Goal: Task Accomplishment & Management: Complete application form

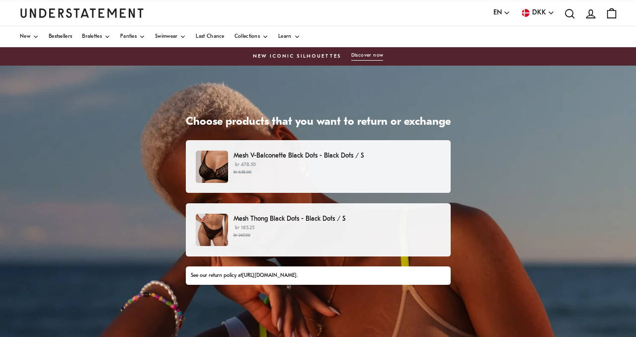
click at [351, 170] on small "kr 638.00" at bounding box center [337, 172] width 207 height 7
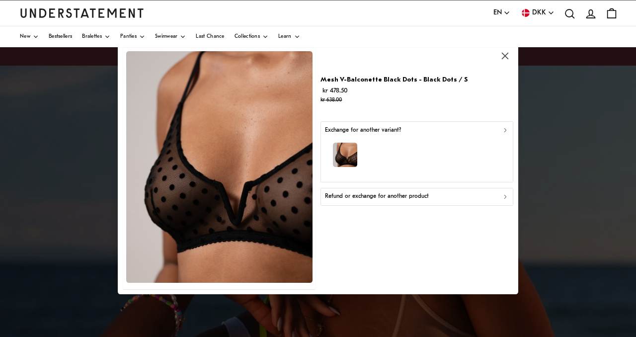
click at [389, 197] on p "Refund or exchange for another product" at bounding box center [377, 196] width 104 height 9
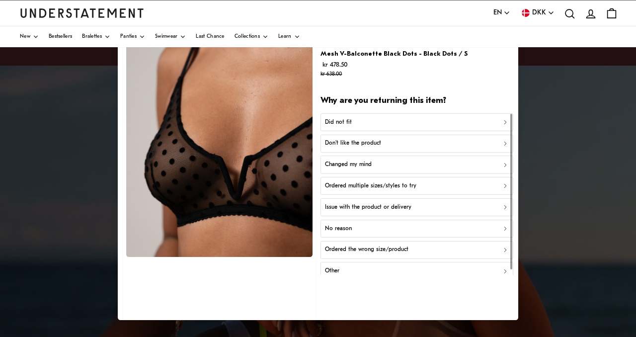
click at [382, 120] on div "Did not fit" at bounding box center [417, 121] width 184 height 9
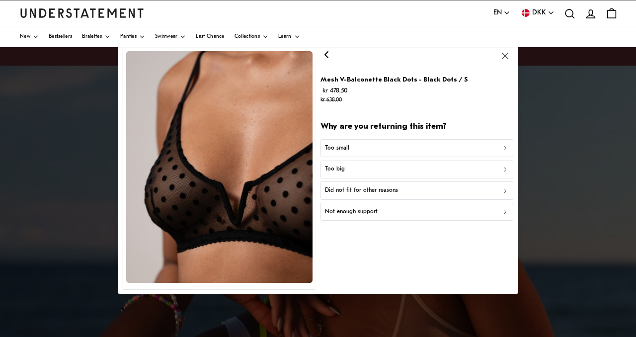
click at [384, 149] on div "Too small" at bounding box center [417, 147] width 184 height 9
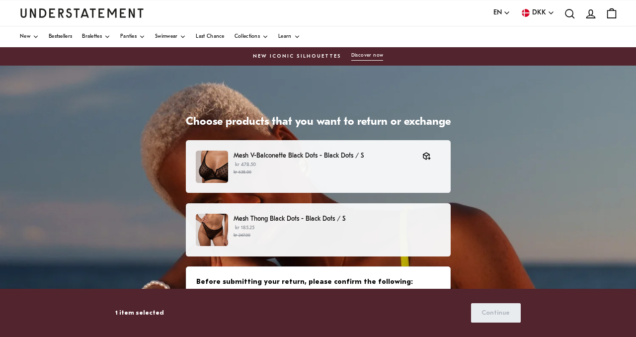
click at [387, 230] on p "kr 185.25 kr 247.00" at bounding box center [337, 231] width 207 height 15
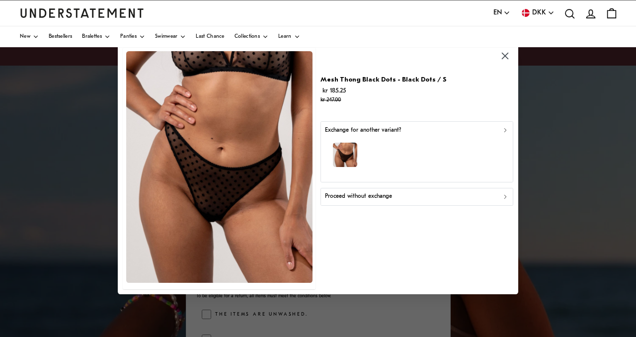
click at [379, 149] on div "button" at bounding box center [417, 156] width 184 height 43
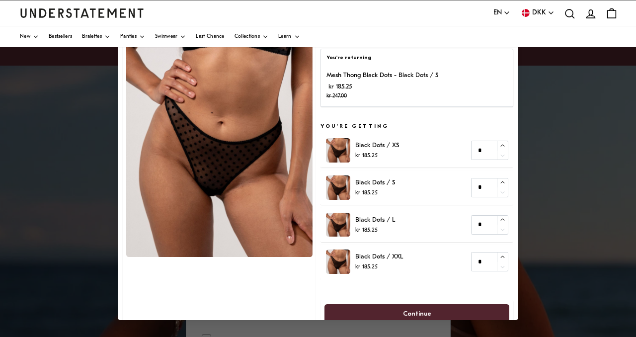
click at [62, 143] on div at bounding box center [318, 168] width 636 height 337
click at [139, 151] on img at bounding box center [219, 141] width 186 height 232
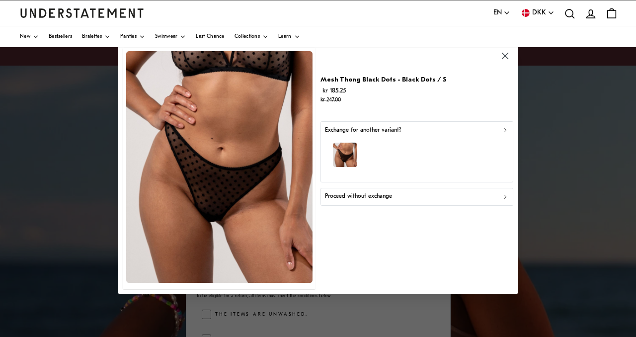
click at [383, 197] on p "Proceed without exchange" at bounding box center [358, 196] width 67 height 9
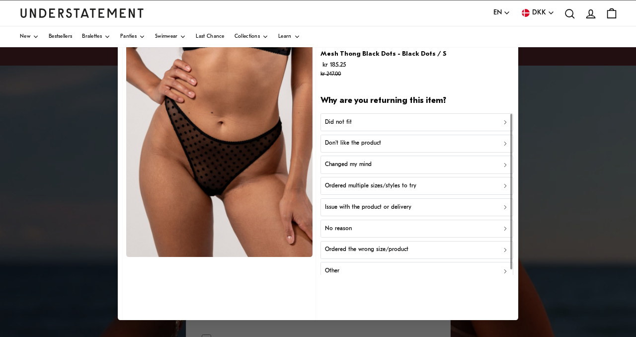
click at [336, 122] on p "Did not fit" at bounding box center [338, 121] width 27 height 9
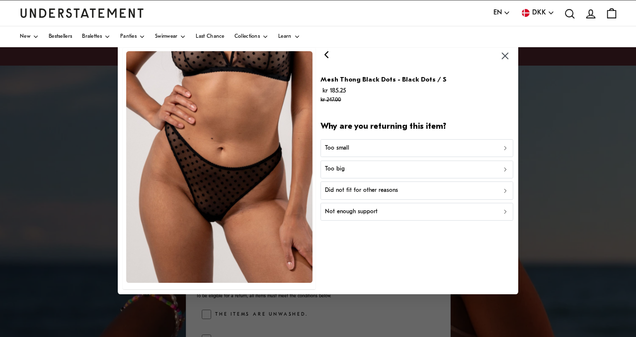
click at [340, 149] on p "Too small" at bounding box center [337, 147] width 24 height 9
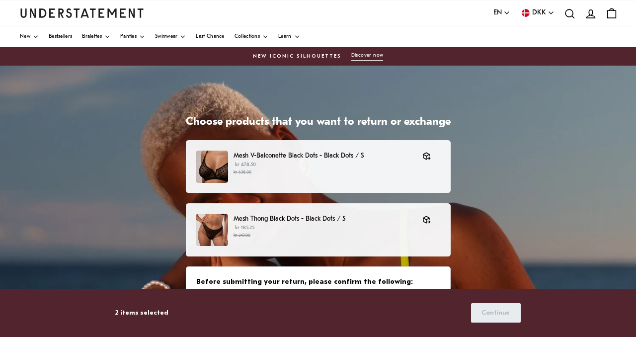
click at [339, 166] on p "kr 478.50 kr 638.00" at bounding box center [323, 168] width 179 height 15
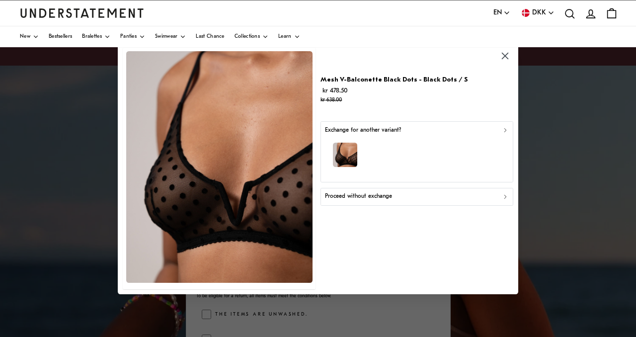
click at [345, 130] on p "Exchange for another variant?" at bounding box center [363, 130] width 76 height 9
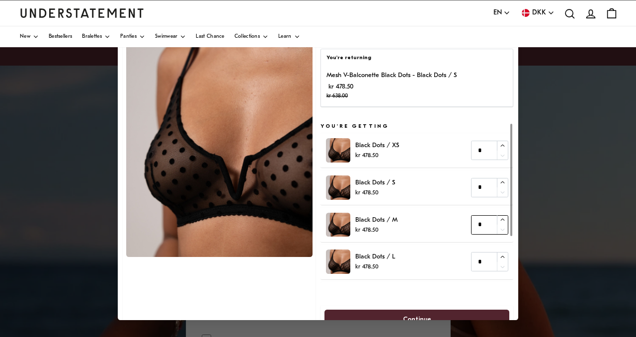
type input "*"
click at [505, 219] on icon "button" at bounding box center [502, 220] width 6 height 6
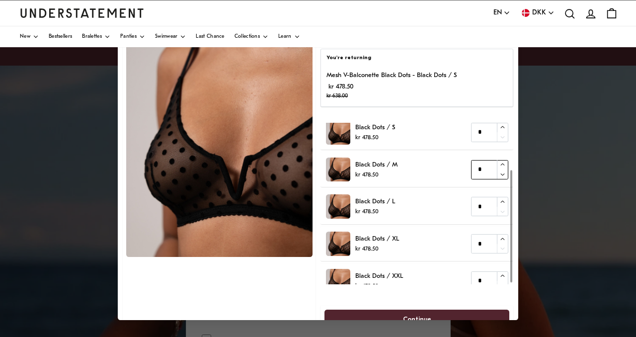
scroll to position [67, 0]
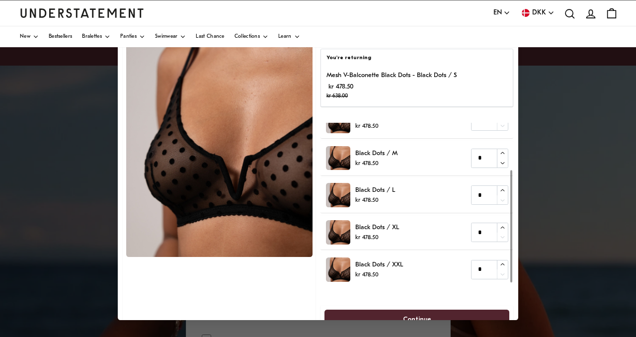
click at [451, 319] on span "Continue" at bounding box center [416, 319] width 163 height 18
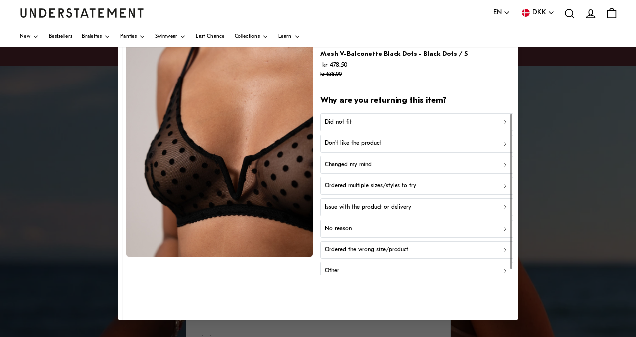
click at [380, 127] on button "Did not fit" at bounding box center [417, 122] width 193 height 18
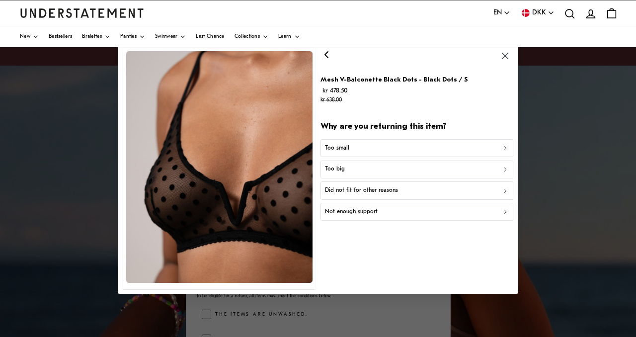
click at [388, 153] on button "Too small" at bounding box center [417, 148] width 193 height 18
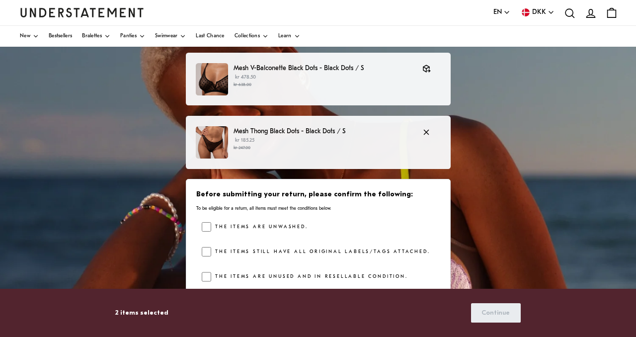
scroll to position [35, 0]
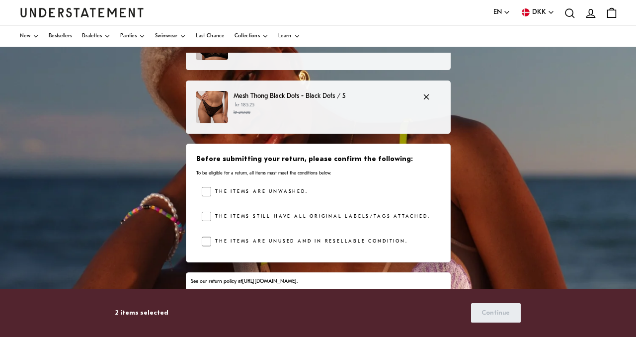
click at [383, 111] on small "kr 247.00" at bounding box center [323, 112] width 179 height 7
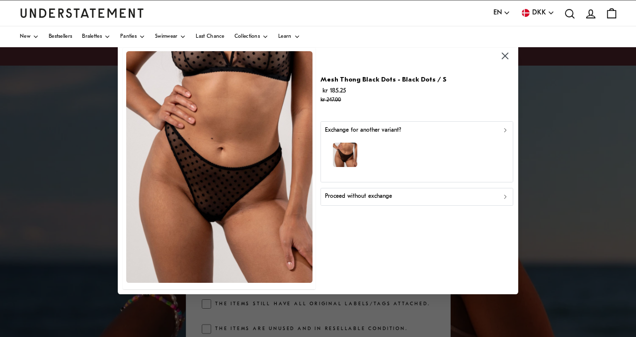
click at [382, 131] on p "Exchange for another variant?" at bounding box center [363, 130] width 76 height 9
click at [509, 56] on icon "button" at bounding box center [504, 55] width 11 height 11
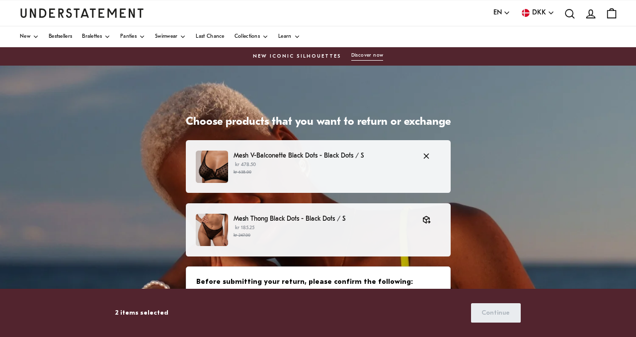
scroll to position [35, 0]
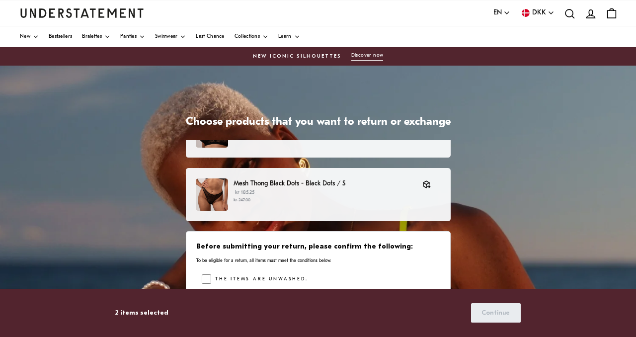
click at [239, 277] on label "The items are unwashed." at bounding box center [259, 279] width 96 height 10
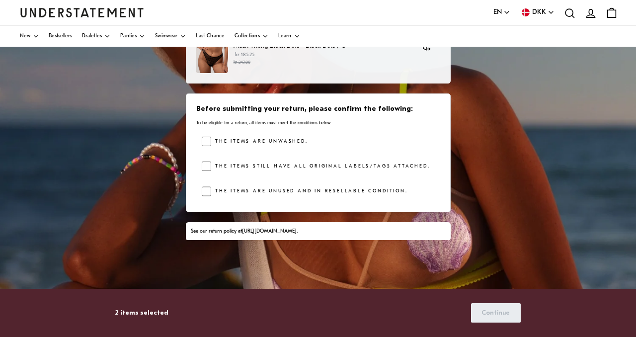
scroll to position [140, 0]
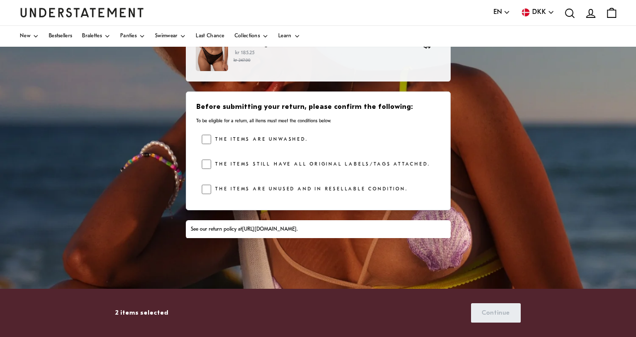
click at [230, 161] on label "The items still have all original labels/tags attached." at bounding box center [320, 165] width 219 height 10
click at [281, 187] on label "The items are unused and in resellable condition." at bounding box center [309, 189] width 196 height 10
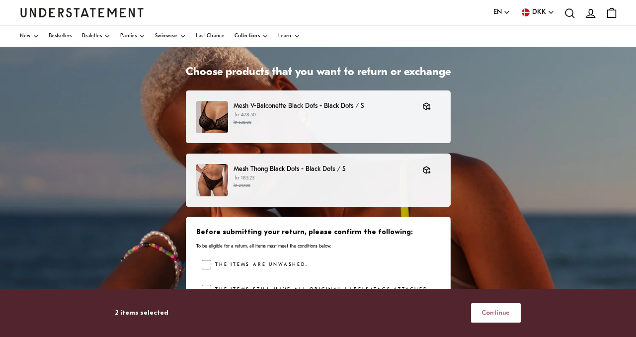
scroll to position [49, 0]
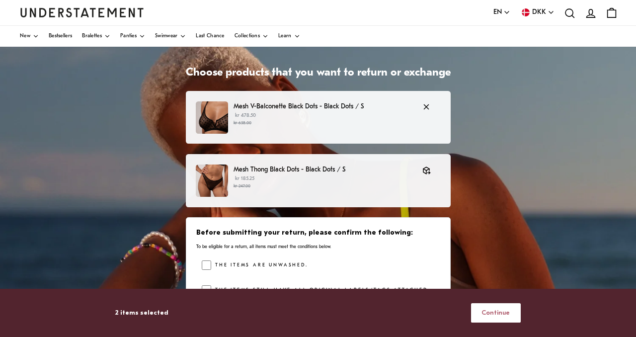
click at [390, 111] on p "Mesh V-Balconette Black Dots - Black Dots / S" at bounding box center [323, 106] width 179 height 10
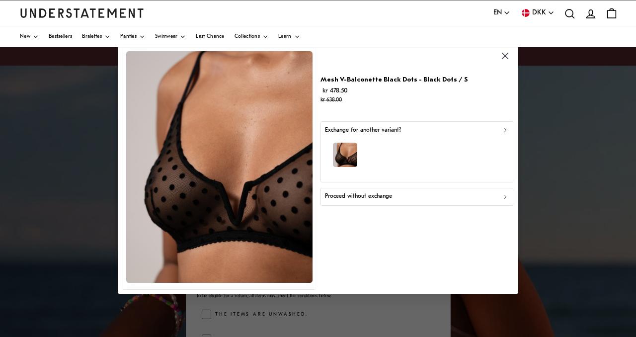
click at [370, 199] on p "Proceed without exchange" at bounding box center [358, 196] width 67 height 9
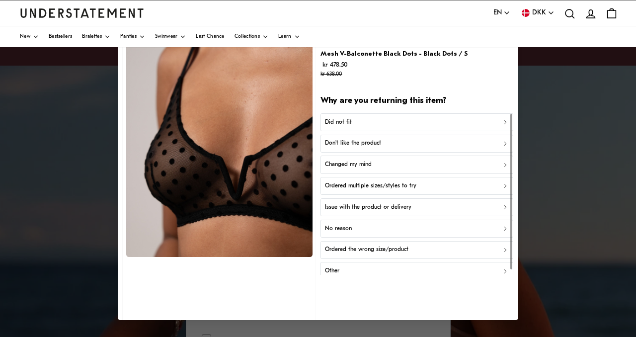
click at [350, 122] on p "Did not fit" at bounding box center [338, 121] width 27 height 9
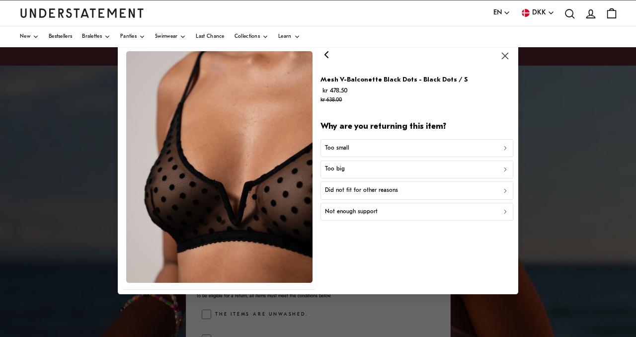
click at [355, 149] on div "Too small" at bounding box center [417, 147] width 184 height 9
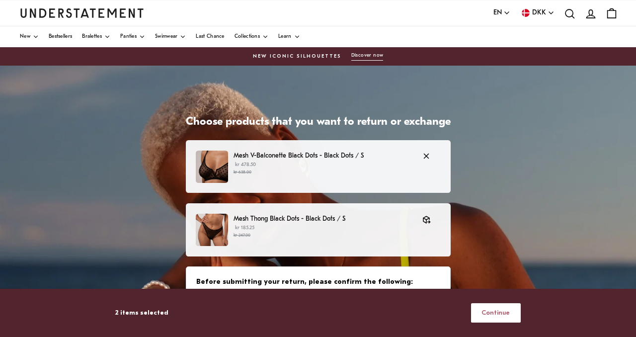
scroll to position [35, 0]
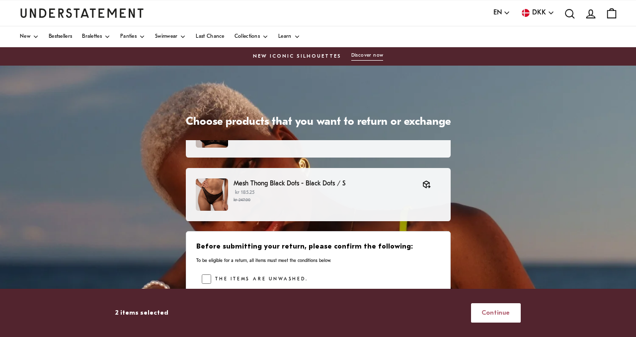
click at [484, 311] on button "Continue" at bounding box center [496, 312] width 50 height 19
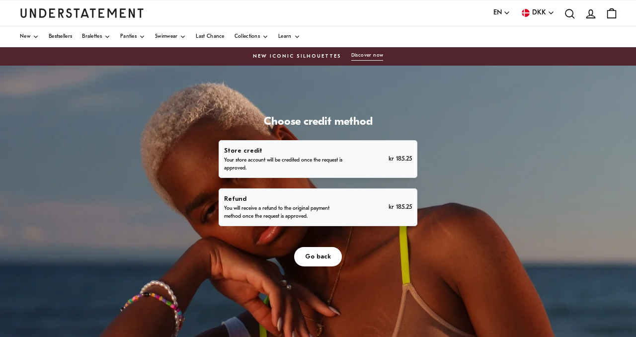
click at [371, 207] on div "Refund You will receive a refund to the original payment method once the reques…" at bounding box center [317, 207] width 187 height 27
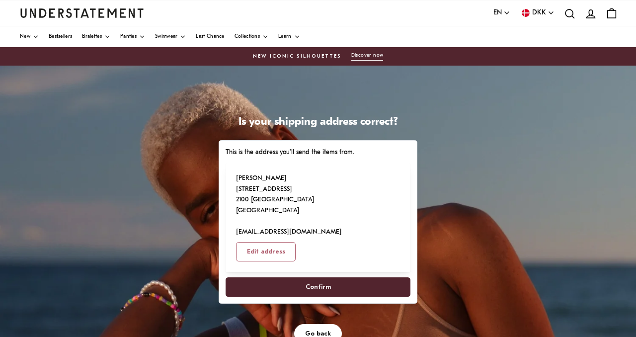
scroll to position [18, 0]
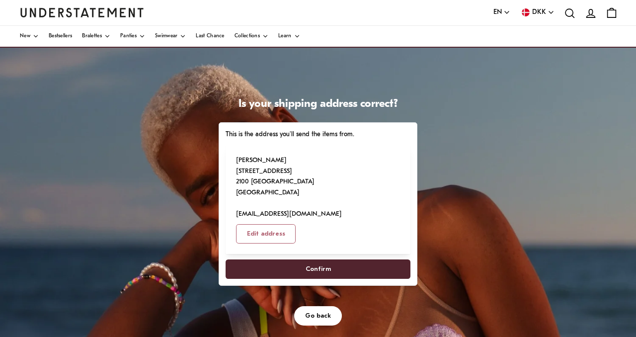
click at [352, 260] on span "Confirm" at bounding box center [318, 269] width 163 height 18
select select "**"
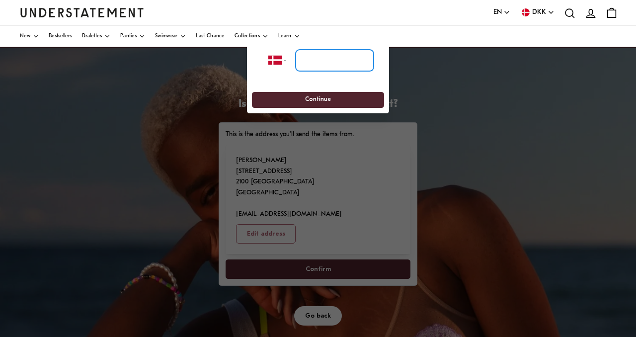
click at [318, 65] on input "tel" at bounding box center [335, 60] width 78 height 22
type input "**********"
click at [305, 105] on span "Continue" at bounding box center [318, 99] width 114 height 15
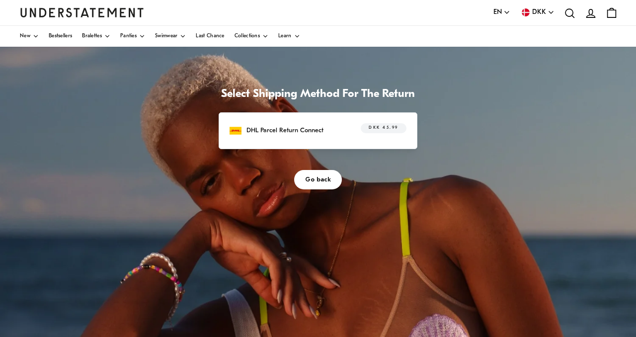
scroll to position [25, 0]
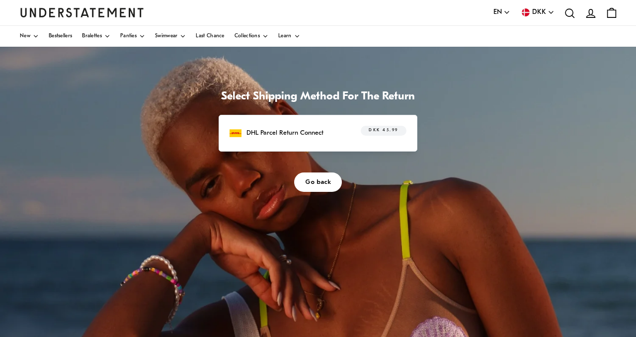
click at [315, 126] on div "DHL Parcel Return Connect DKK 45.99" at bounding box center [318, 133] width 177 height 15
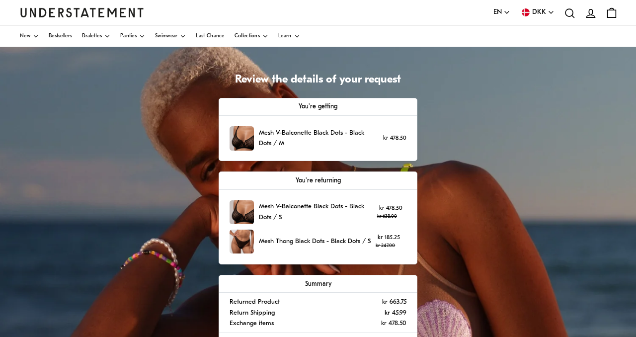
scroll to position [45, 0]
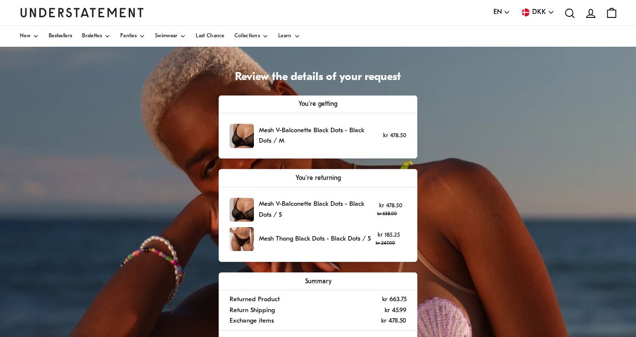
click at [321, 105] on p "You're getting" at bounding box center [318, 104] width 177 height 10
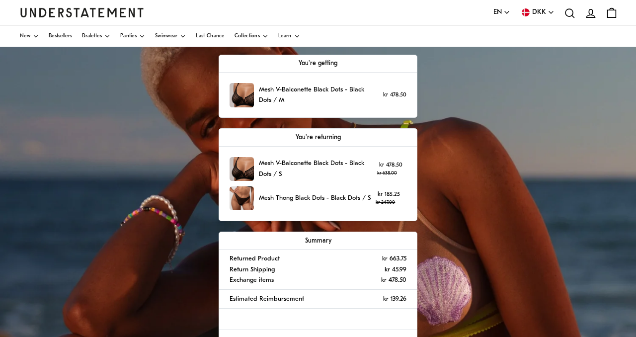
scroll to position [0, 0]
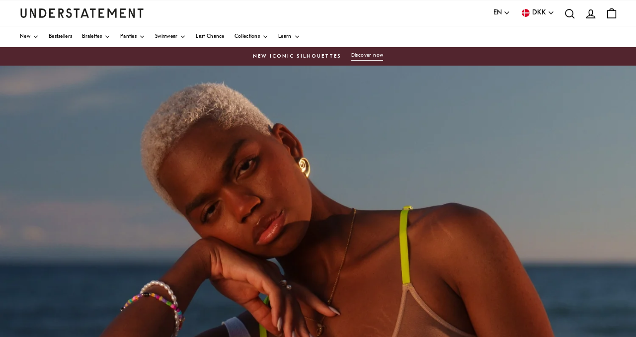
scroll to position [25, 0]
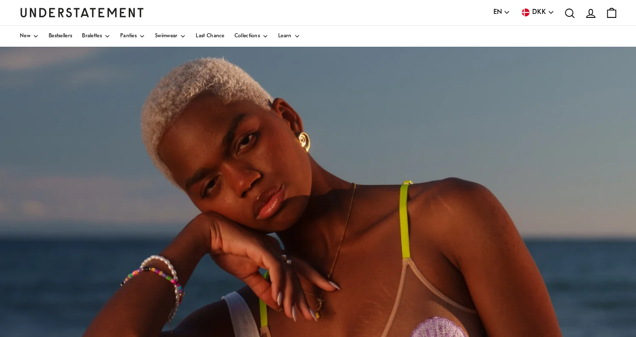
scroll to position [18, 0]
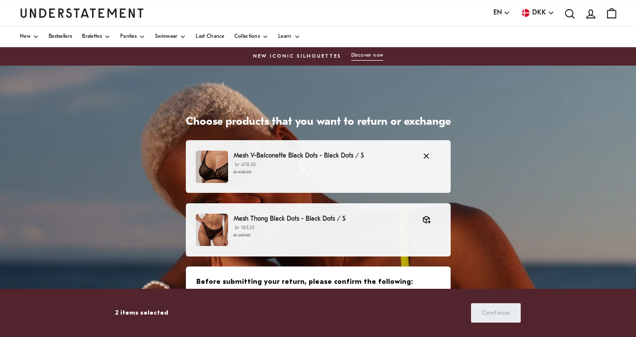
scroll to position [35, 0]
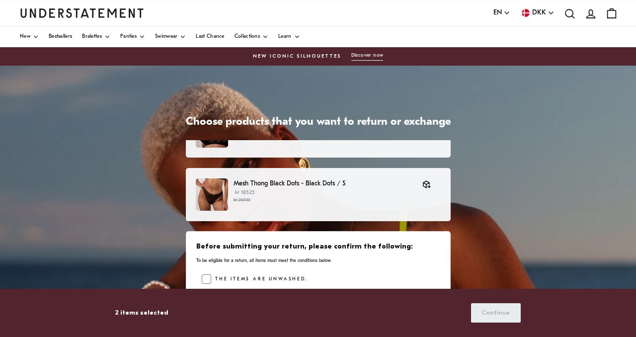
scroll to position [87, 0]
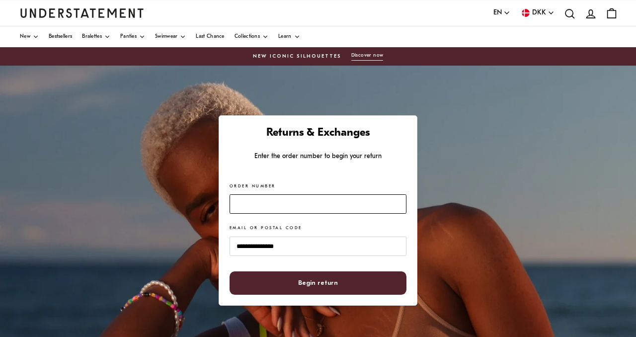
click at [287, 213] on input "Order Number" at bounding box center [318, 203] width 177 height 19
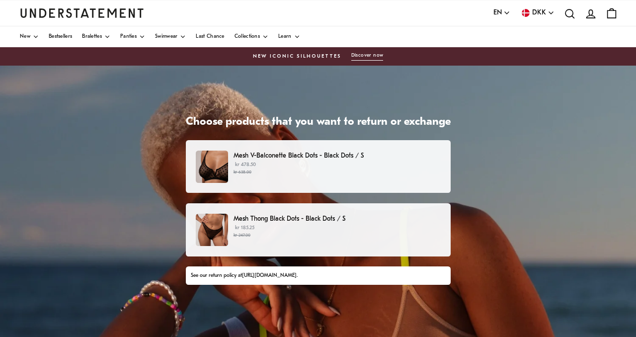
click at [328, 171] on small "kr 638.00" at bounding box center [337, 172] width 207 height 7
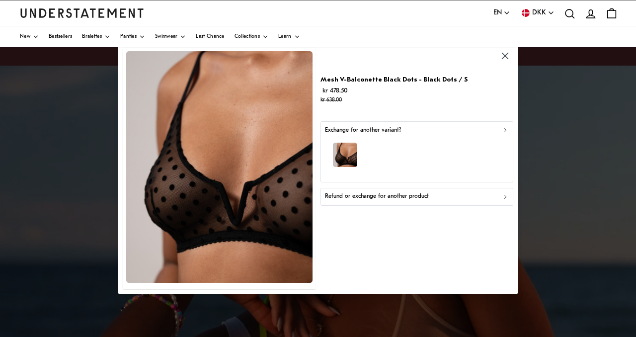
click at [359, 193] on p "Refund or exchange for another product" at bounding box center [377, 196] width 104 height 9
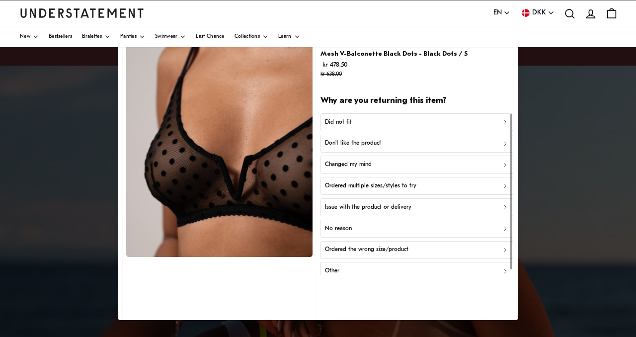
click at [342, 124] on p "Did not fit" at bounding box center [338, 121] width 27 height 9
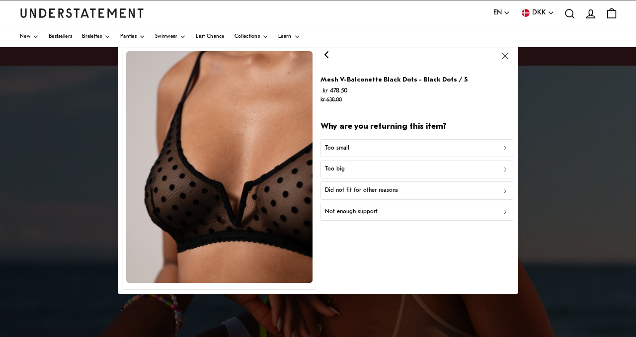
click at [348, 150] on div "Too small" at bounding box center [417, 147] width 184 height 9
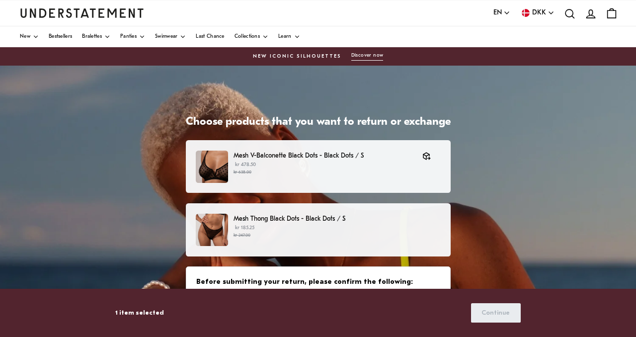
click at [330, 245] on div "Mesh Thong Black Dots - Black Dots / S kr 185.25 kr 247.00" at bounding box center [318, 230] width 244 height 32
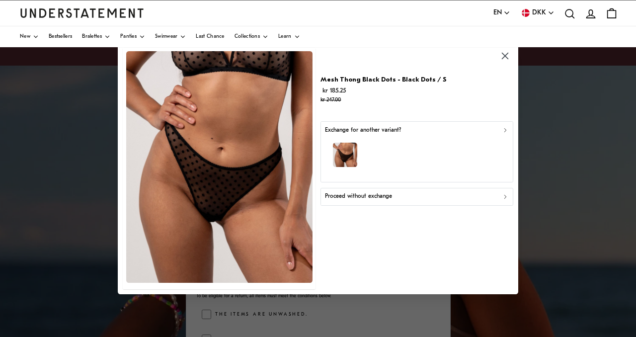
click at [339, 194] on p "Proceed without exchange" at bounding box center [358, 196] width 67 height 9
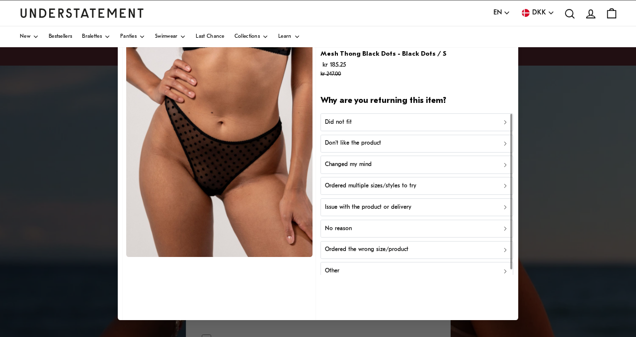
click at [352, 126] on div "Did not fit" at bounding box center [417, 121] width 184 height 9
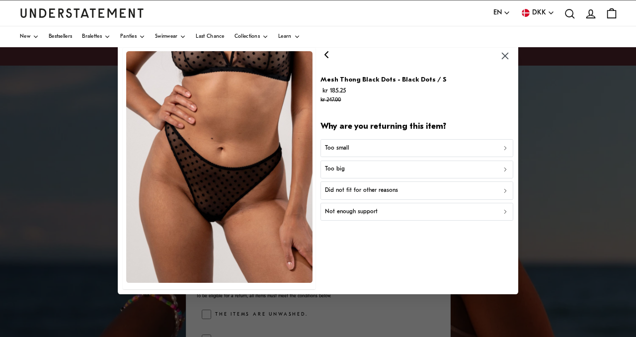
click at [355, 150] on div "Too small" at bounding box center [417, 147] width 184 height 9
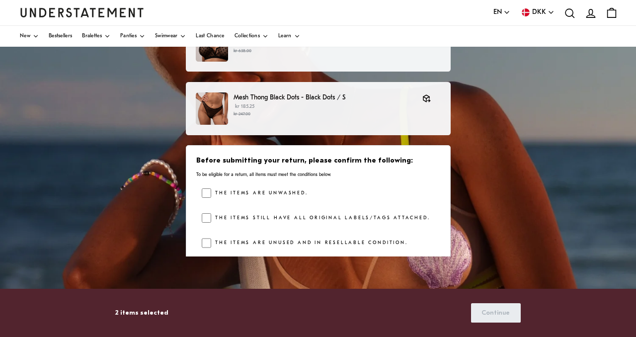
scroll to position [122, 0]
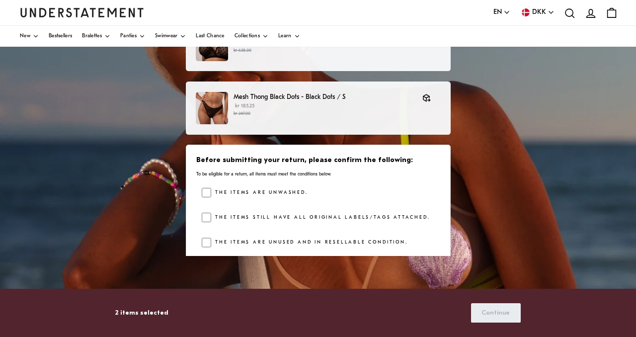
click at [219, 58] on img at bounding box center [212, 45] width 32 height 32
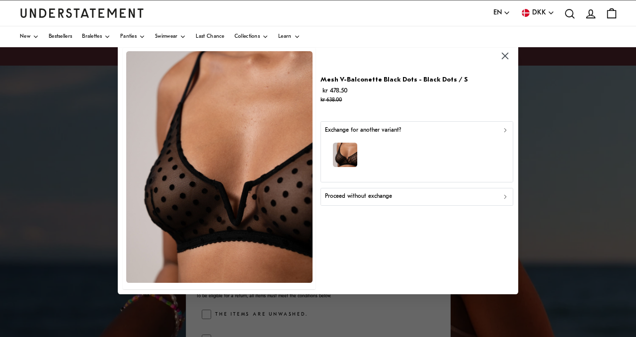
click at [104, 145] on div at bounding box center [318, 168] width 636 height 337
click at [507, 54] on icon "button" at bounding box center [505, 56] width 6 height 6
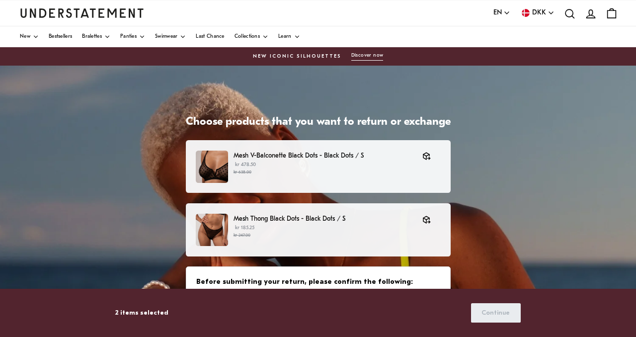
scroll to position [35, 0]
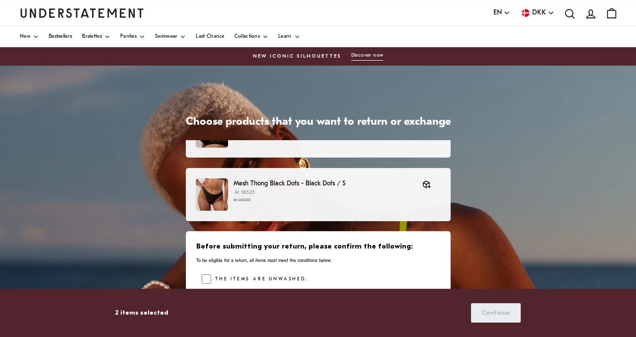
click at [216, 281] on label "The items are unwashed." at bounding box center [259, 279] width 96 height 10
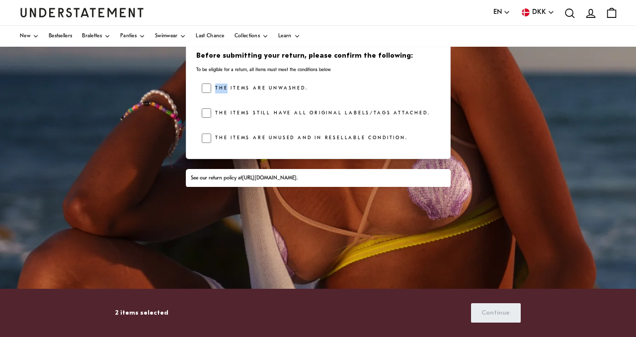
scroll to position [191, 0]
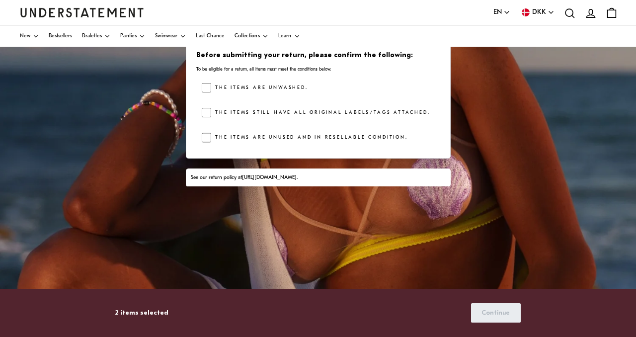
click at [213, 106] on div "The items are unwashed. The items still have all original labels/tags attached.…" at bounding box center [321, 115] width 238 height 65
click at [213, 114] on label "The items still have all original labels/tags attached." at bounding box center [320, 113] width 219 height 10
click at [212, 129] on div "The items are unwashed. The items still have all original labels/tags attached.…" at bounding box center [321, 115] width 238 height 65
click at [498, 314] on span "Continue" at bounding box center [496, 313] width 28 height 18
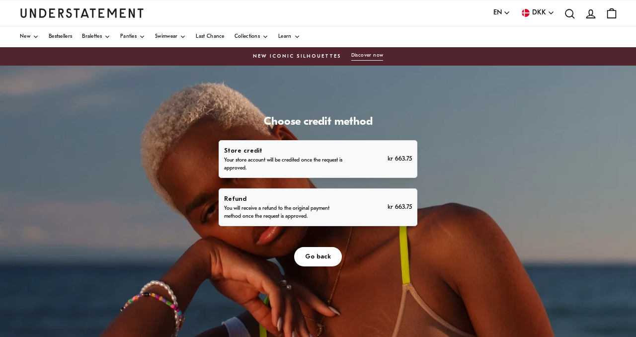
click at [321, 214] on p "You will receive a refund to the original payment method once the request is ap…" at bounding box center [285, 213] width 122 height 16
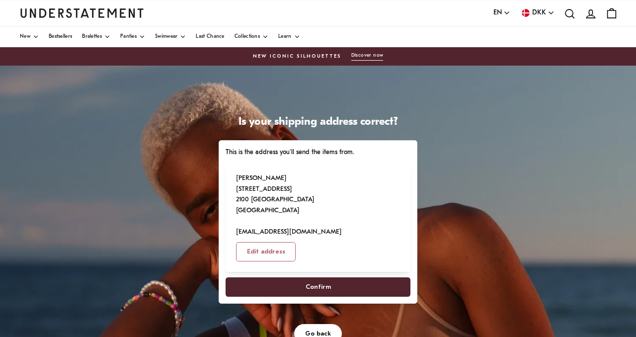
click at [317, 278] on span "Confirm" at bounding box center [318, 287] width 25 height 18
select select "**"
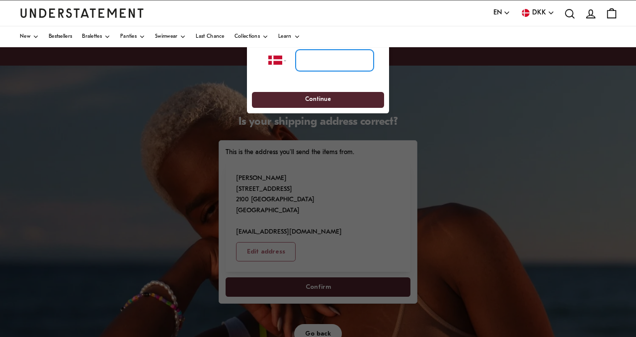
click at [315, 53] on input "tel" at bounding box center [335, 60] width 78 height 22
type input "**********"
click at [318, 100] on span "Continue" at bounding box center [318, 99] width 26 height 15
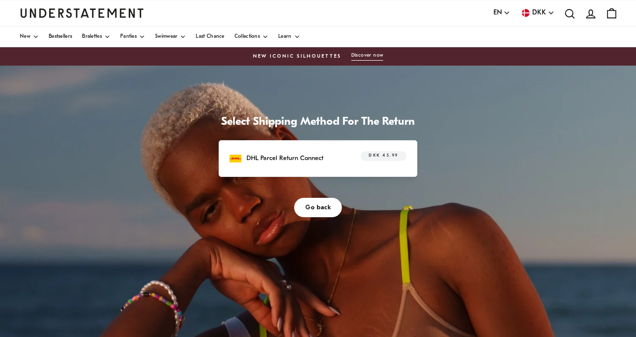
click at [304, 150] on div "DHL Parcel Return Connect DKK 45.99" at bounding box center [318, 158] width 199 height 37
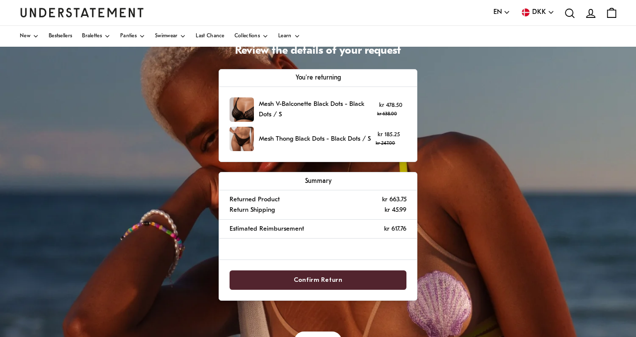
scroll to position [72, 0]
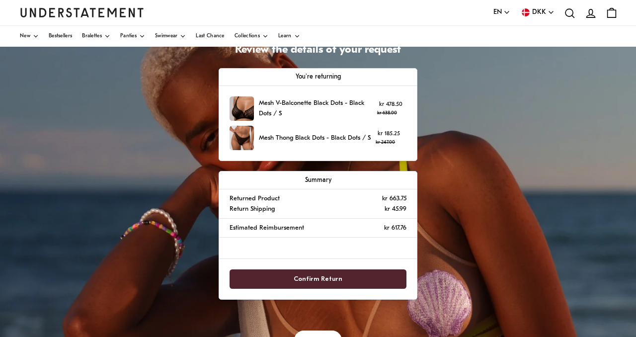
click at [279, 274] on span "Confirm Return" at bounding box center [319, 279] width 156 height 18
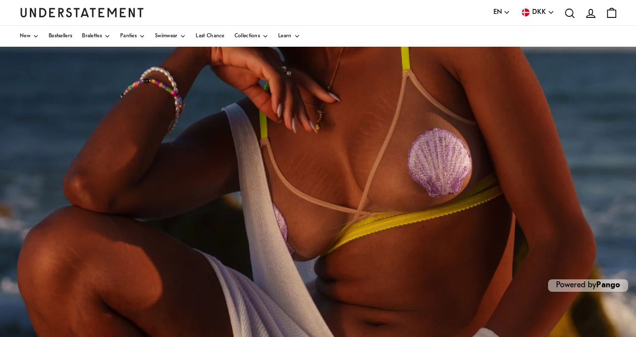
scroll to position [226, 0]
